Goal: Task Accomplishment & Management: Manage account settings

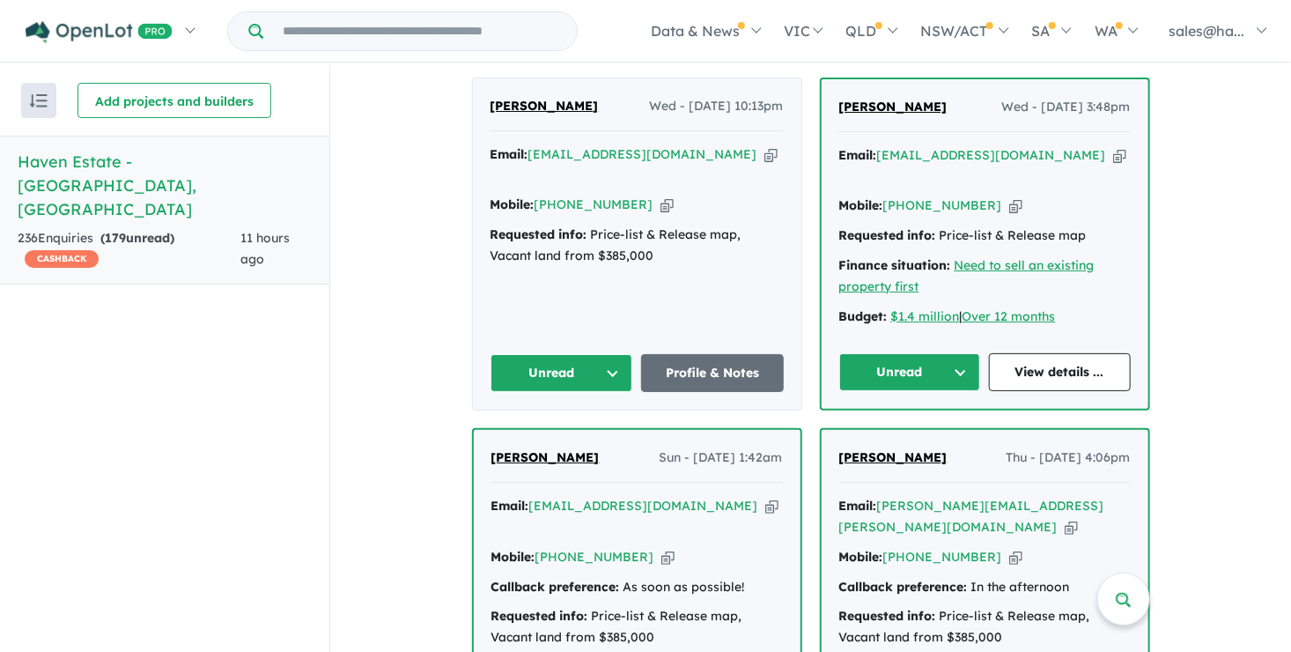
scroll to position [705, 0]
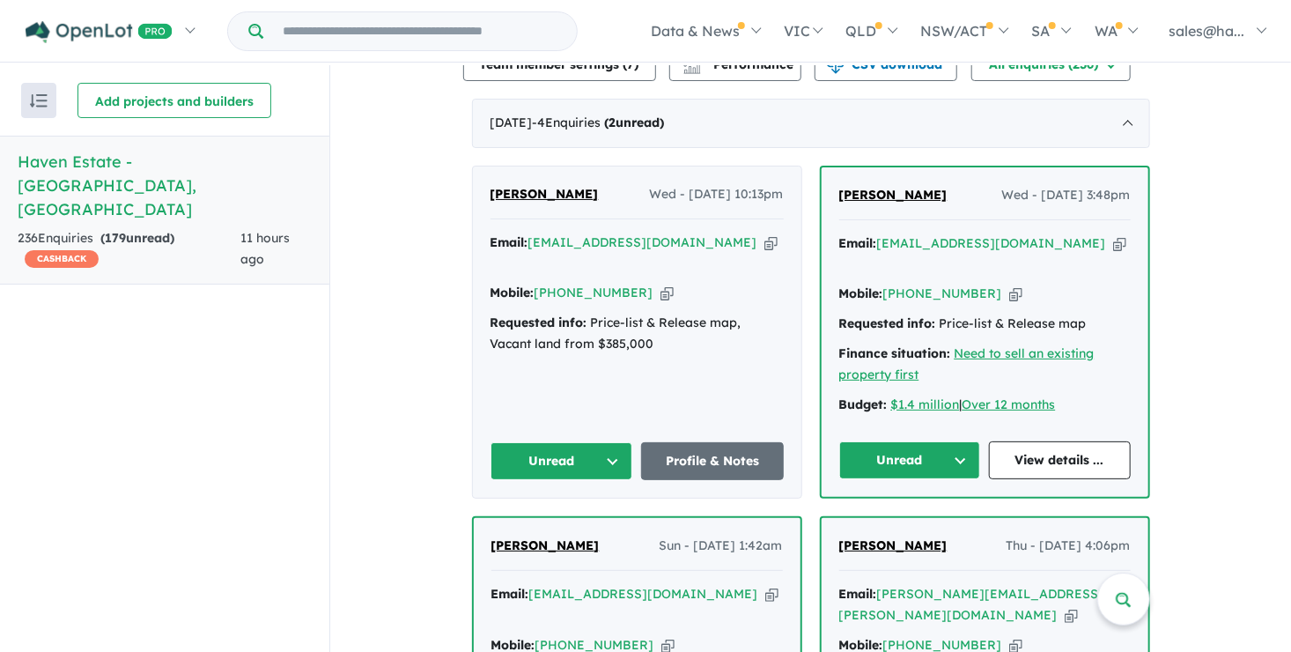
drag, startPoint x: 935, startPoint y: 187, endPoint x: 834, endPoint y: 192, distance: 100.6
click at [840, 192] on div "[PERSON_NAME] Wed - [DATE] 3:48pm" at bounding box center [986, 202] width 292 height 35
drag, startPoint x: 834, startPoint y: 192, endPoint x: 854, endPoint y: 190, distance: 19.5
copy span "[PERSON_NAME]"
click at [1010, 285] on icon "button" at bounding box center [1016, 294] width 13 height 19
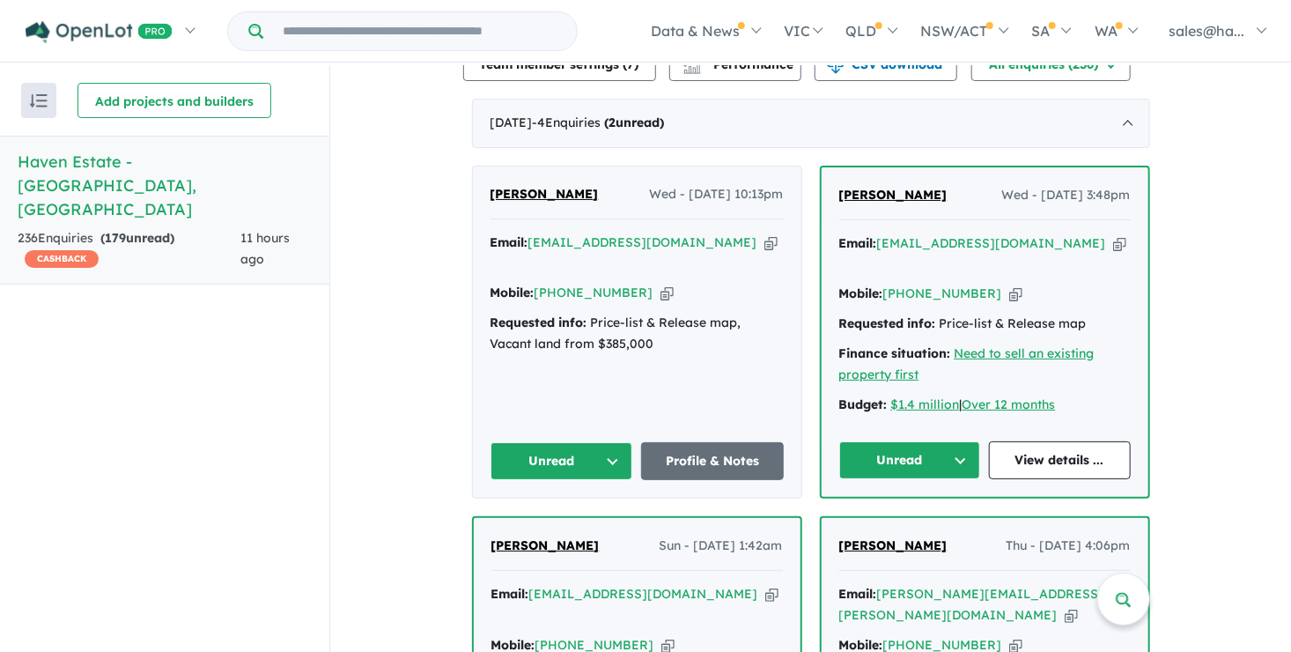
copy span "[PERSON_NAME]"
click at [1114, 236] on icon "button" at bounding box center [1120, 243] width 13 height 19
copy span "[PERSON_NAME]"
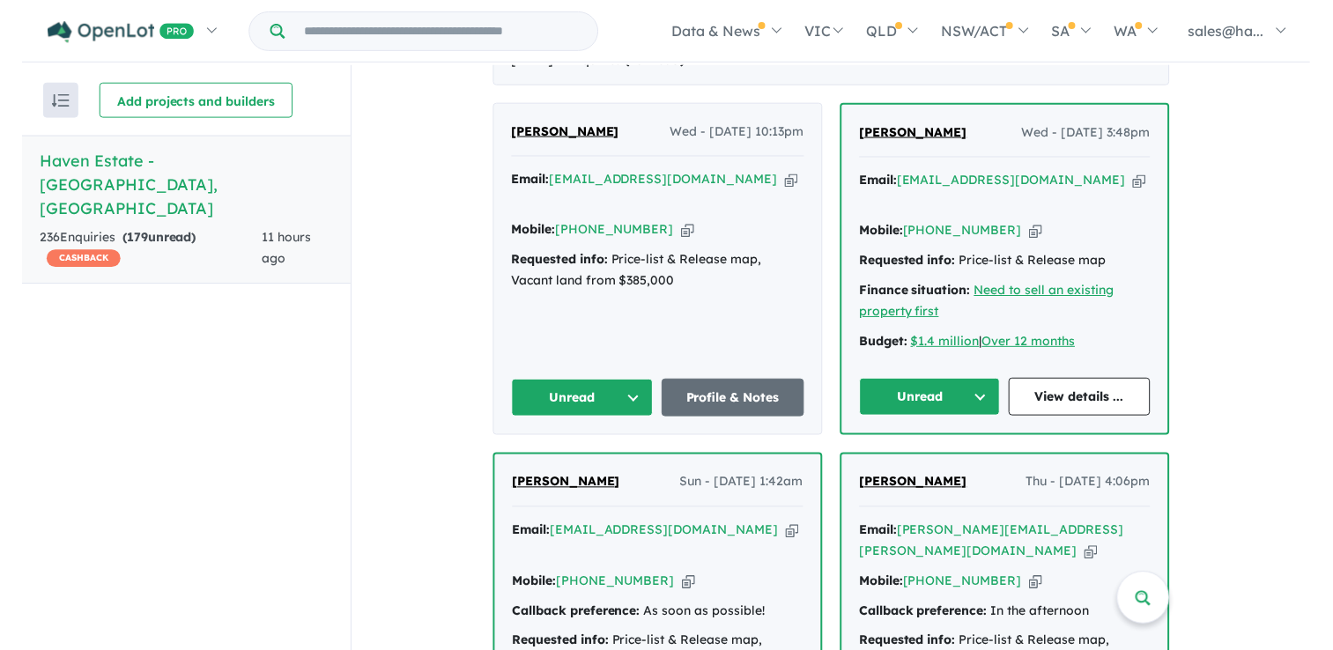
scroll to position [793, 0]
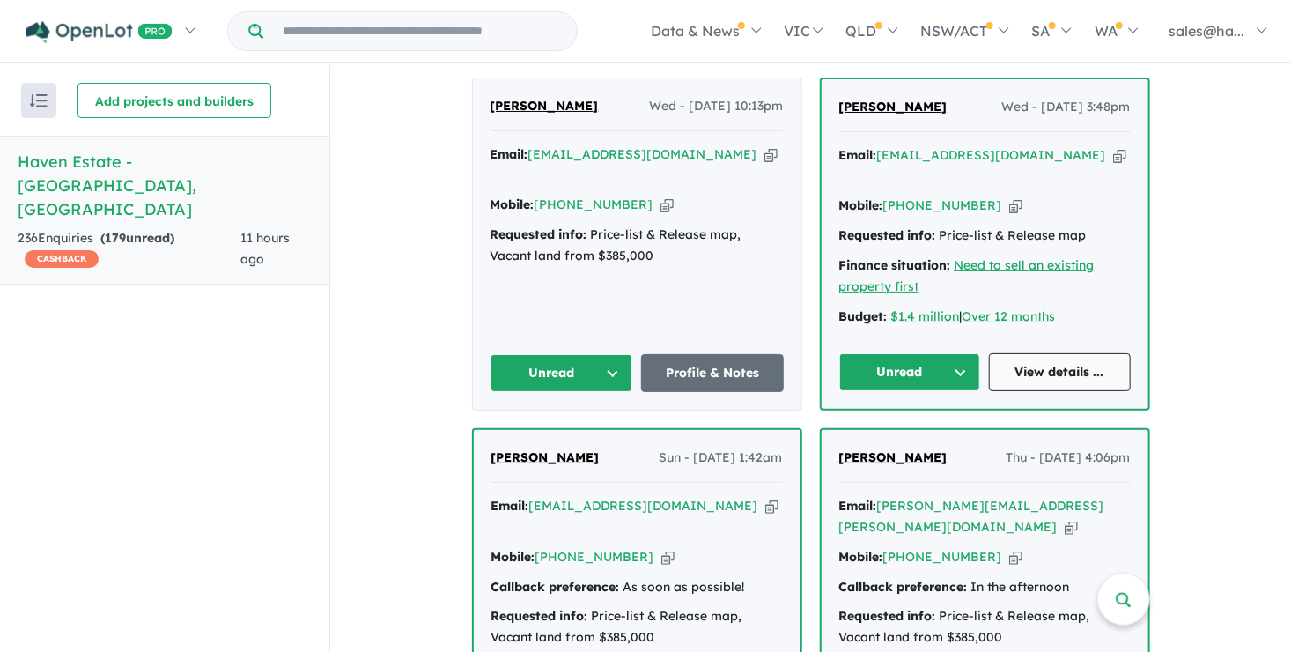
click at [1068, 353] on link "View details ..." at bounding box center [1060, 372] width 142 height 38
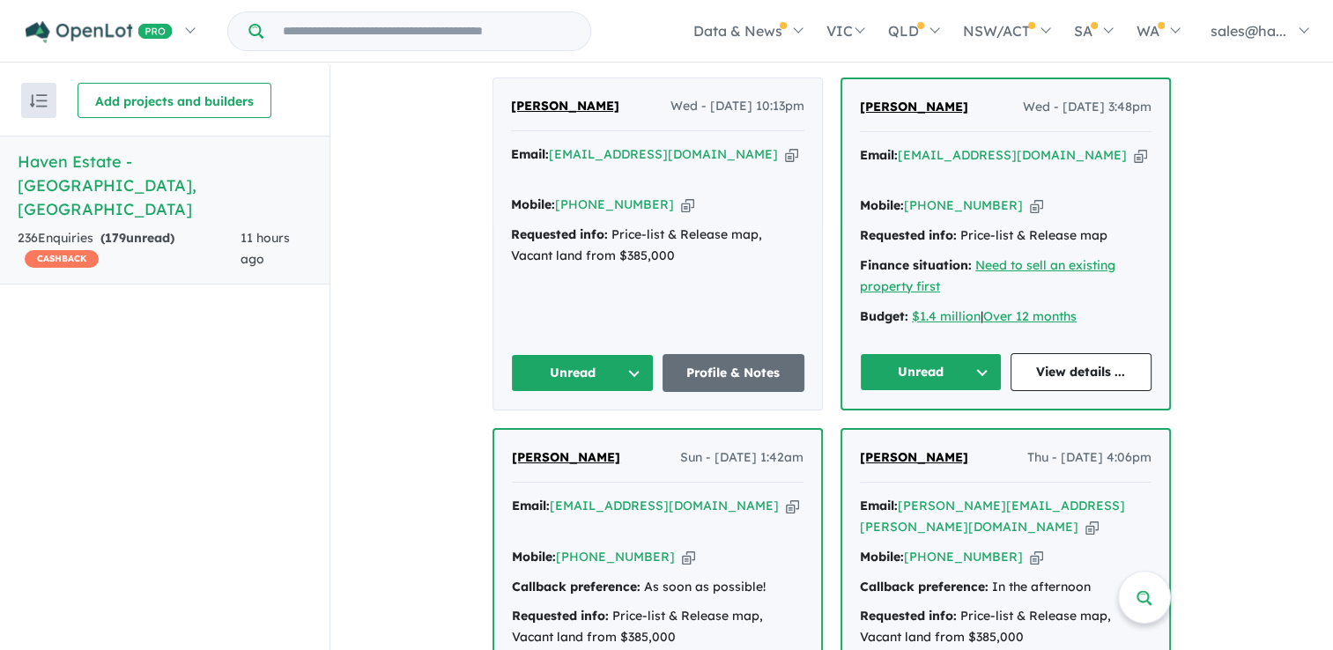
click at [969, 353] on button "Unread" at bounding box center [931, 372] width 142 height 38
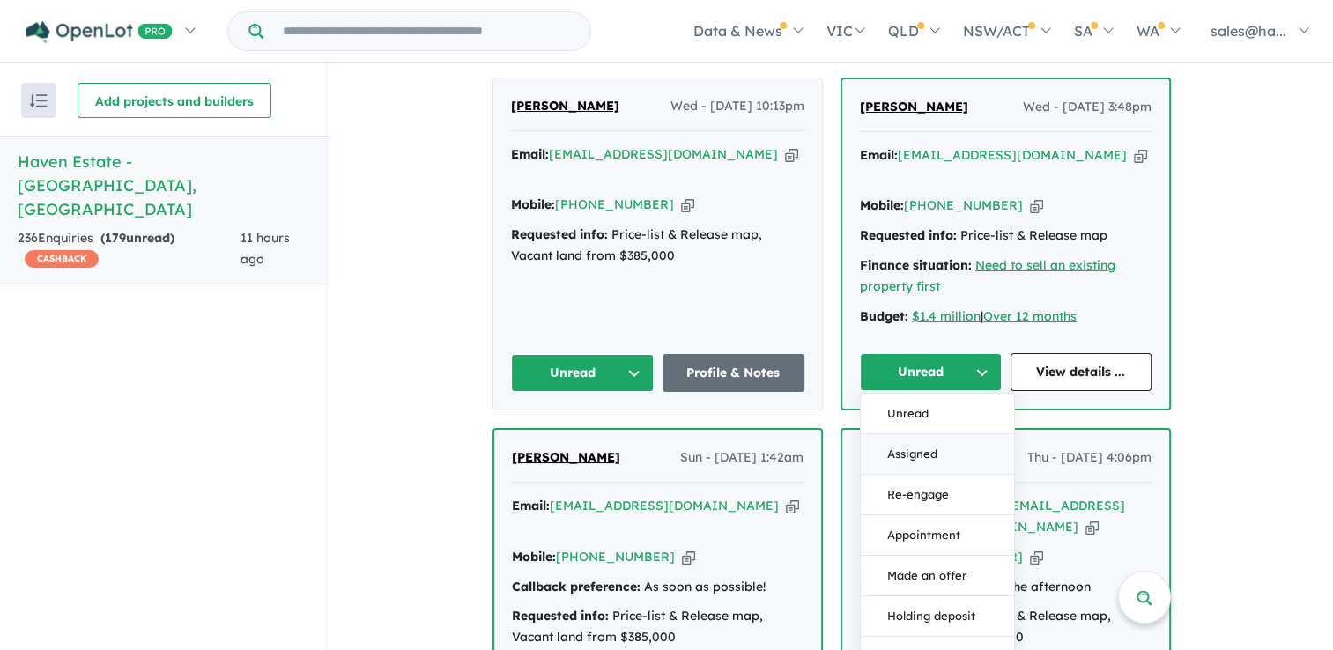
click at [937, 434] on button "Assigned" at bounding box center [937, 454] width 153 height 41
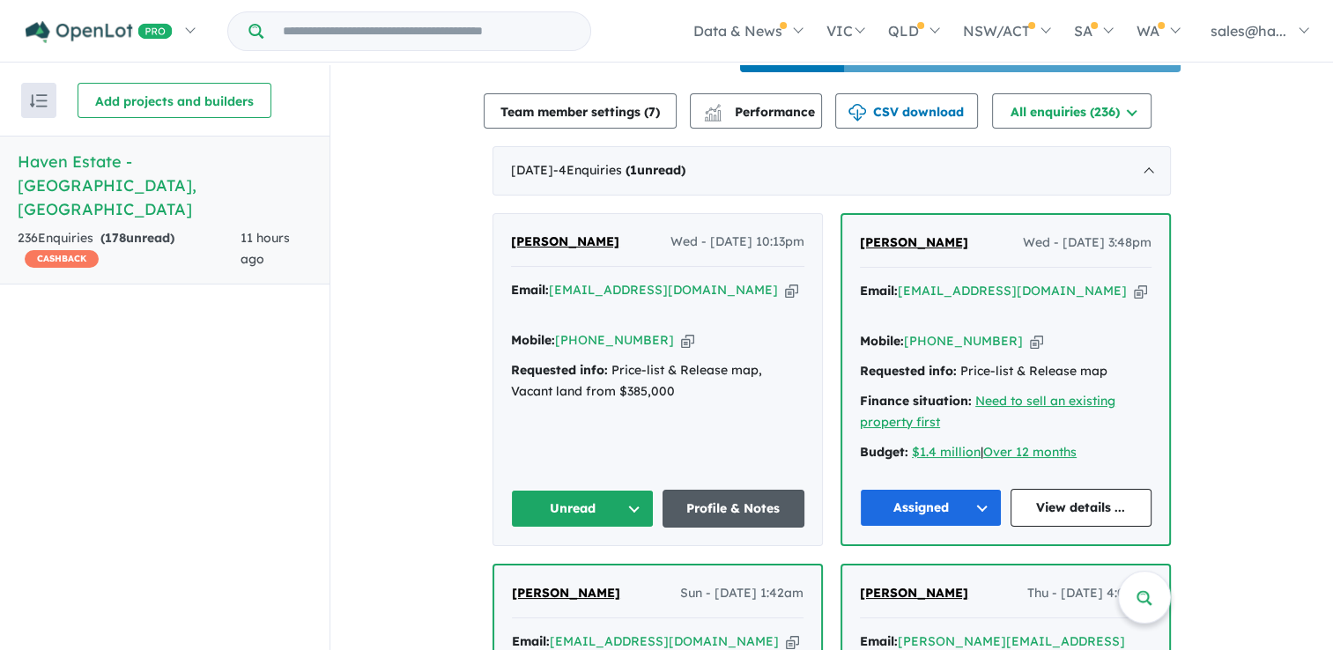
scroll to position [617, 0]
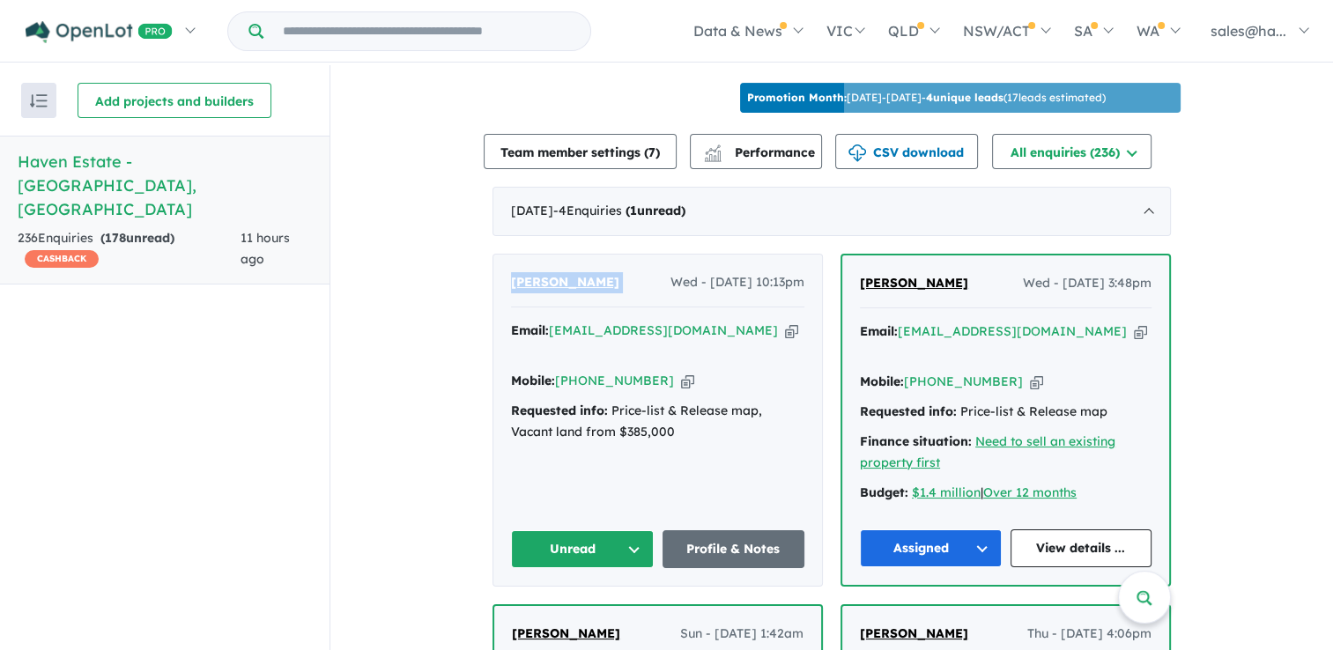
drag, startPoint x: 617, startPoint y: 270, endPoint x: 505, endPoint y: 280, distance: 112.3
click at [505, 280] on div "[PERSON_NAME] Wed - [DATE] 10:13pm Email: [EMAIL_ADDRESS][DOMAIN_NAME] Copied! …" at bounding box center [657, 420] width 329 height 331
drag, startPoint x: 505, startPoint y: 280, endPoint x: 529, endPoint y: 277, distance: 24.0
copy span "[PERSON_NAME]"
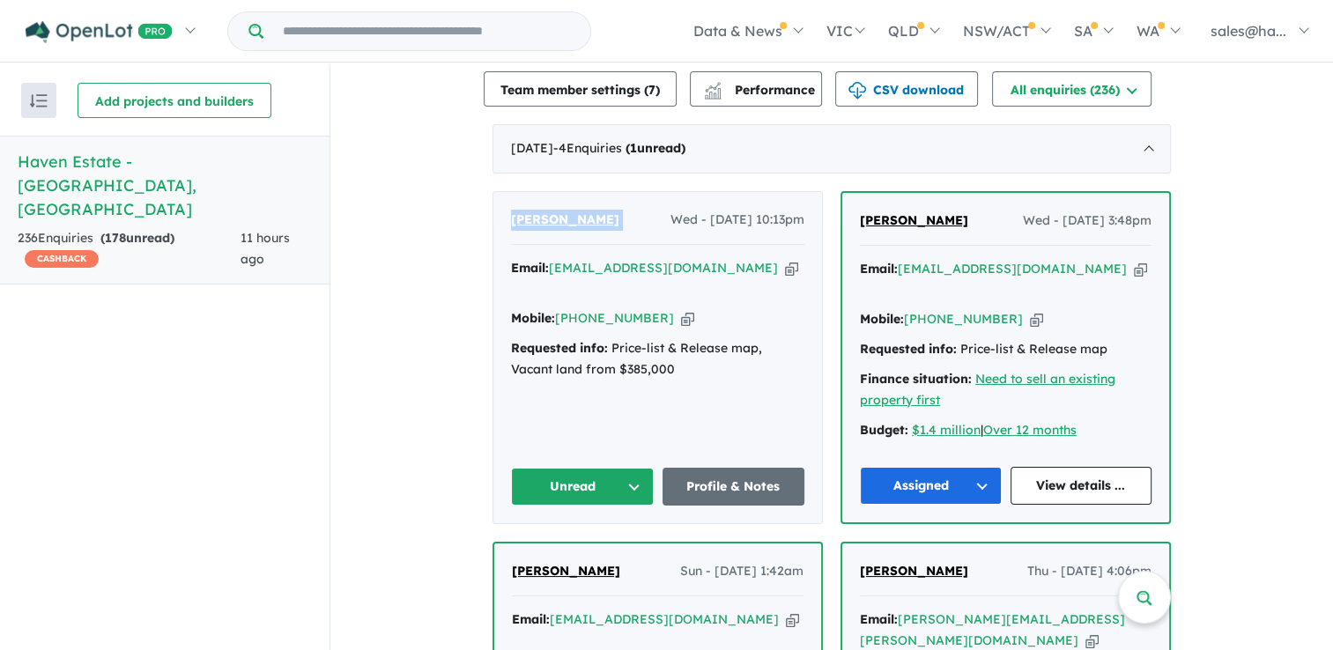
scroll to position [705, 0]
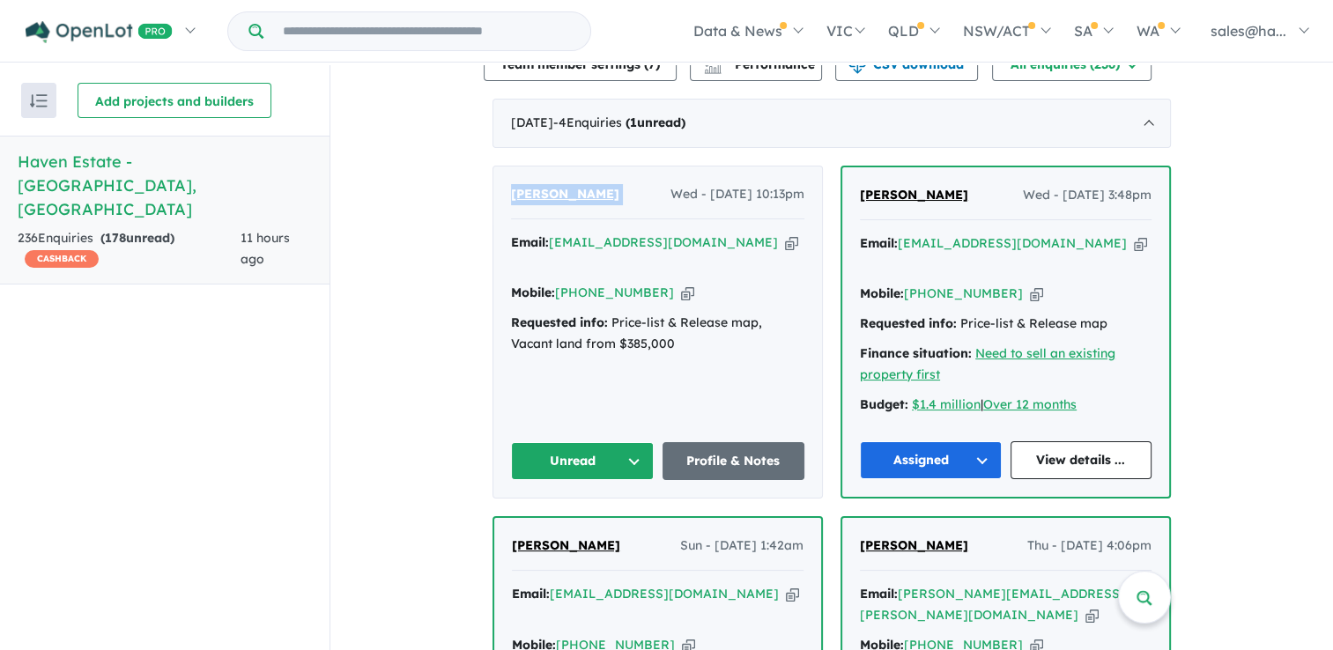
click at [681, 284] on icon "button" at bounding box center [687, 293] width 13 height 19
copy span "[PERSON_NAME]"
click at [785, 233] on icon "button" at bounding box center [791, 242] width 13 height 19
copy span "[PERSON_NAME]"
click at [707, 442] on link "Profile & Notes" at bounding box center [733, 461] width 143 height 38
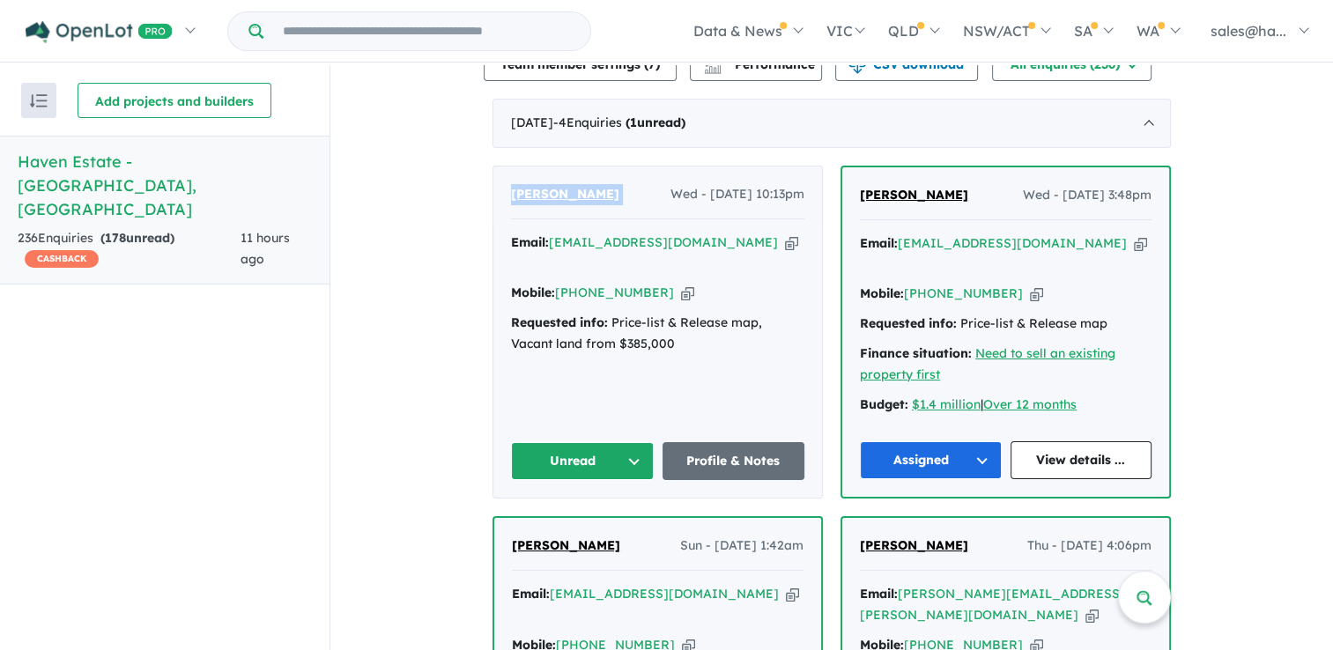
click at [630, 442] on button "Unread" at bounding box center [582, 461] width 143 height 38
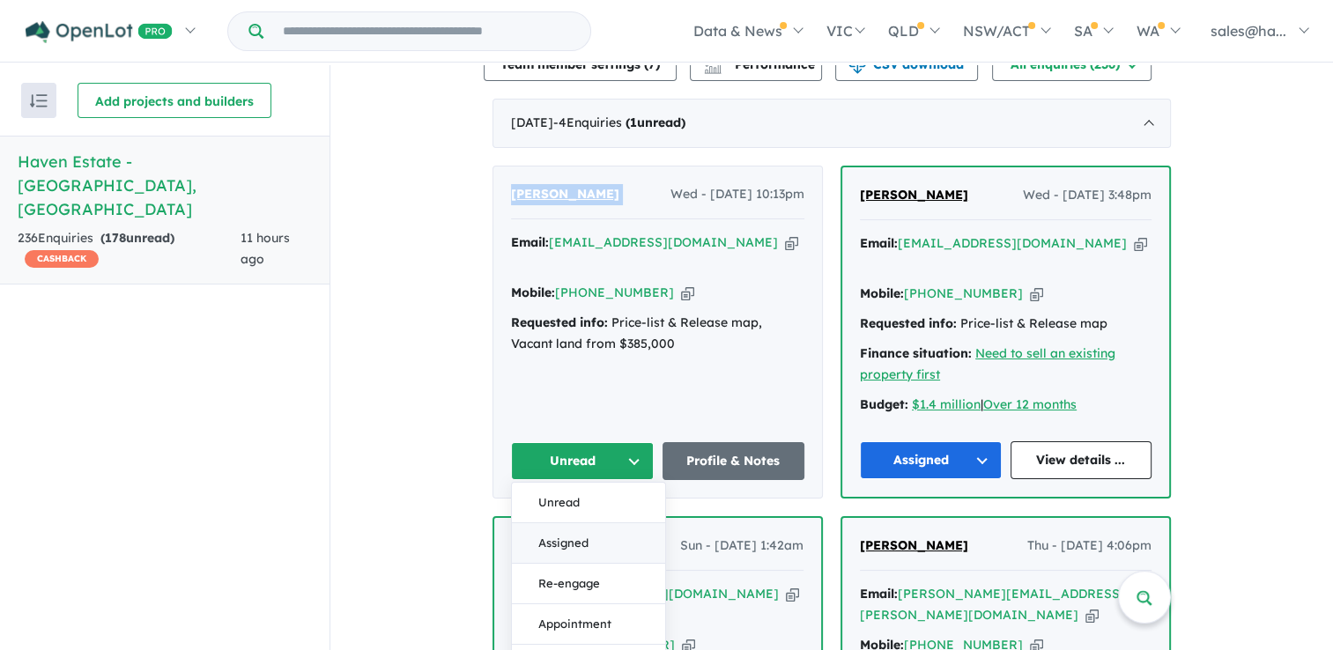
click at [609, 523] on button "Assigned" at bounding box center [588, 543] width 153 height 41
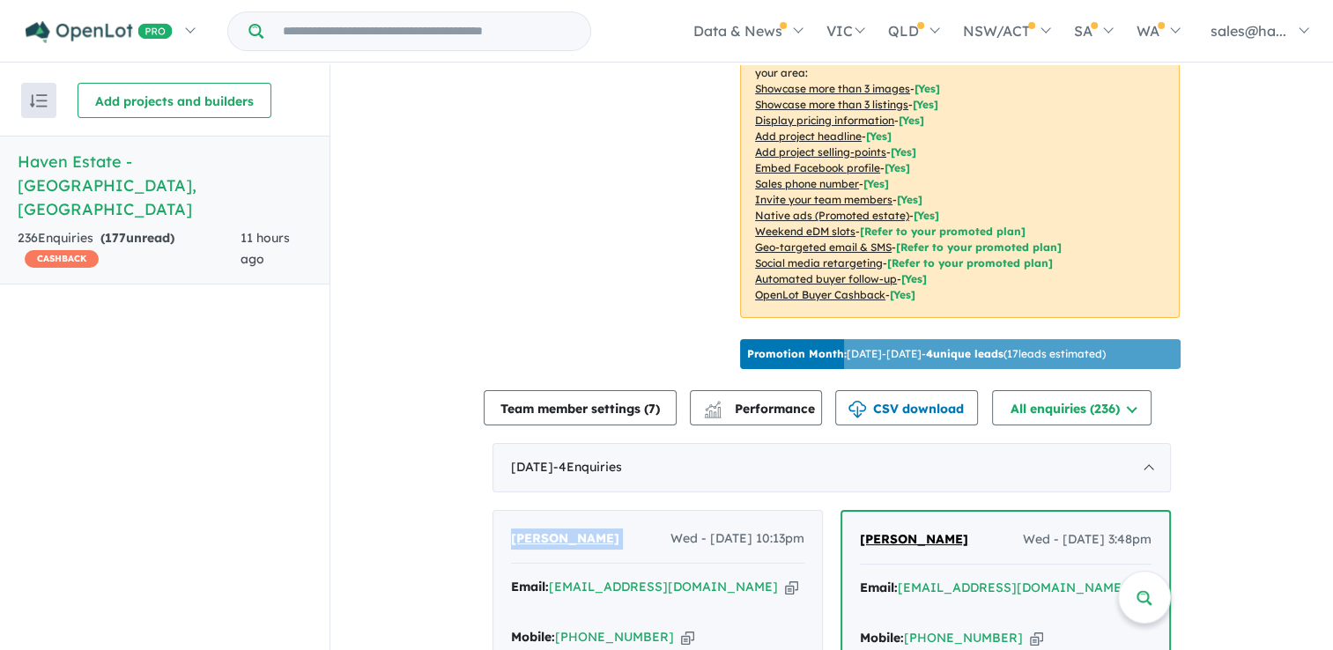
scroll to position [352, 0]
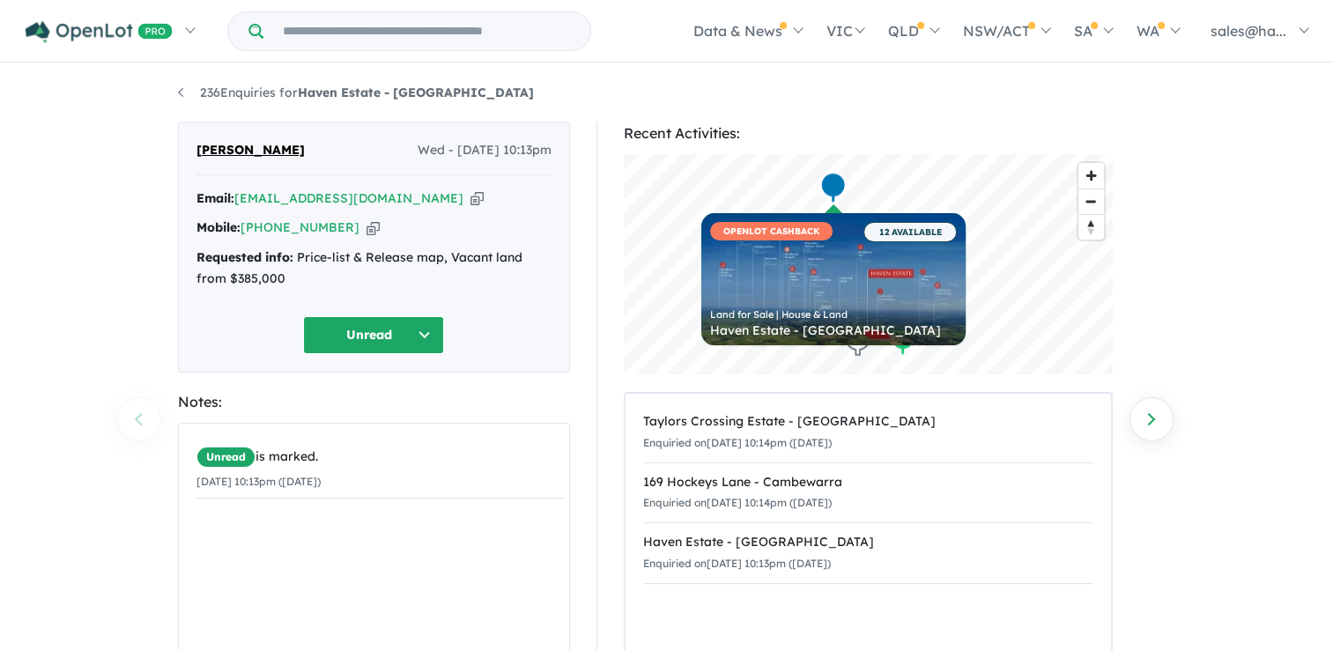
click at [419, 326] on button "Unread" at bounding box center [373, 335] width 141 height 38
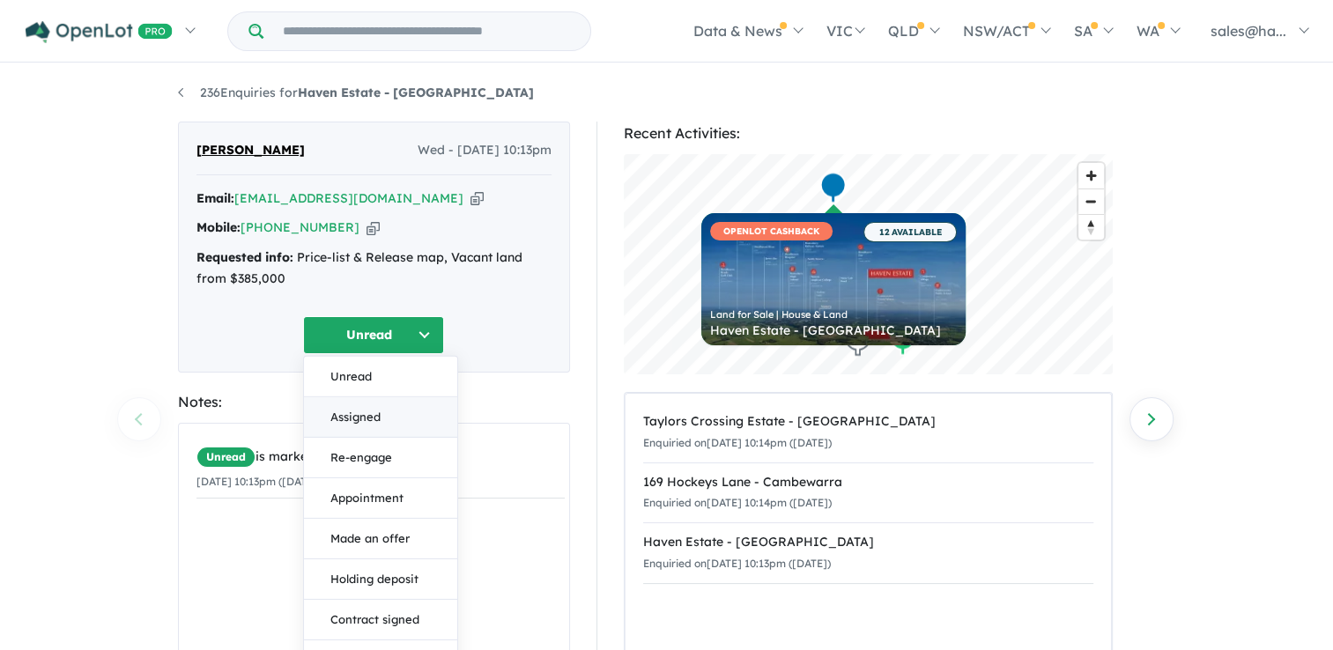
click at [370, 414] on button "Assigned" at bounding box center [380, 417] width 153 height 41
